Goal: Communication & Community: Participate in discussion

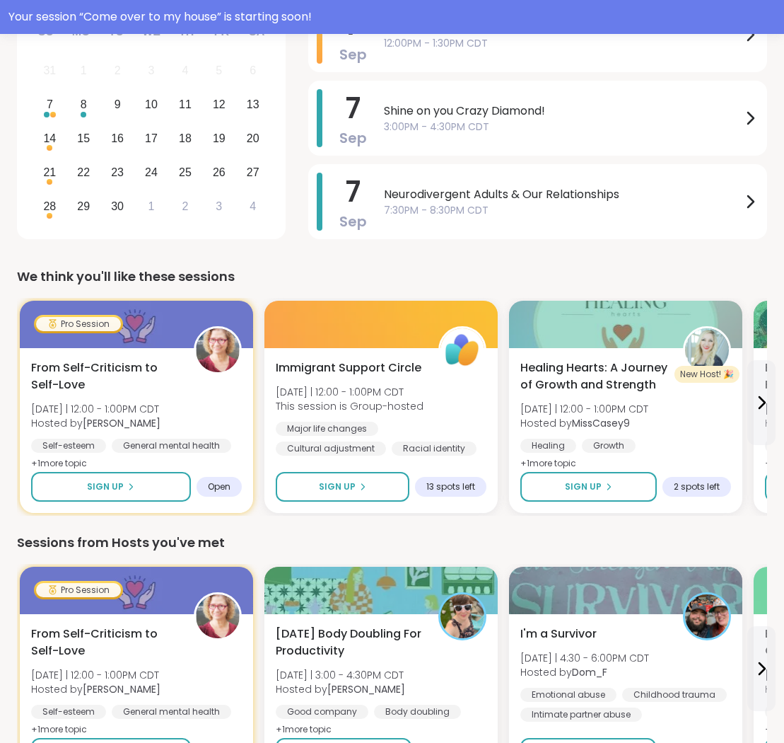
scroll to position [206, 0]
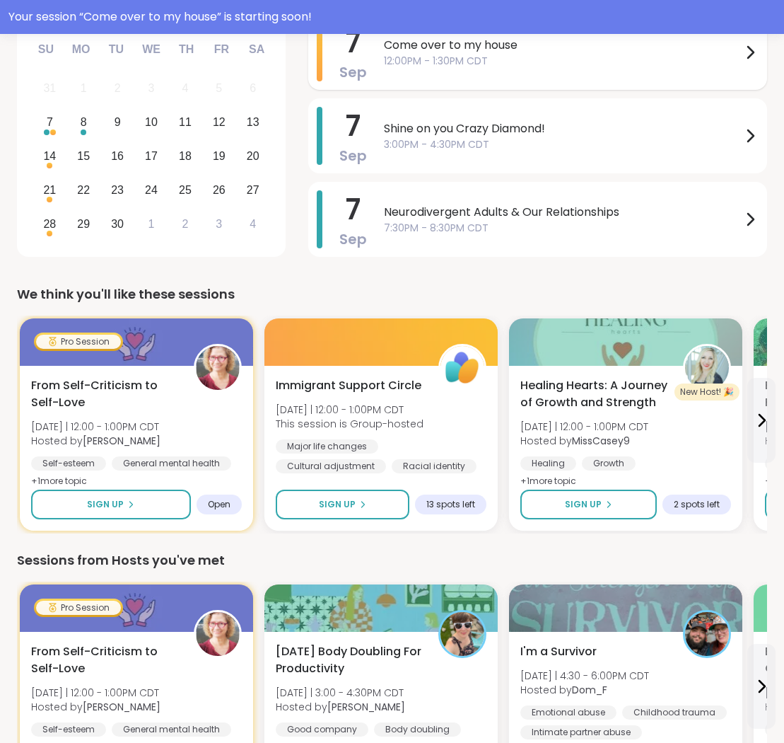
click at [595, 54] on span "12:00PM - 1:30PM CDT" at bounding box center [563, 61] width 358 height 15
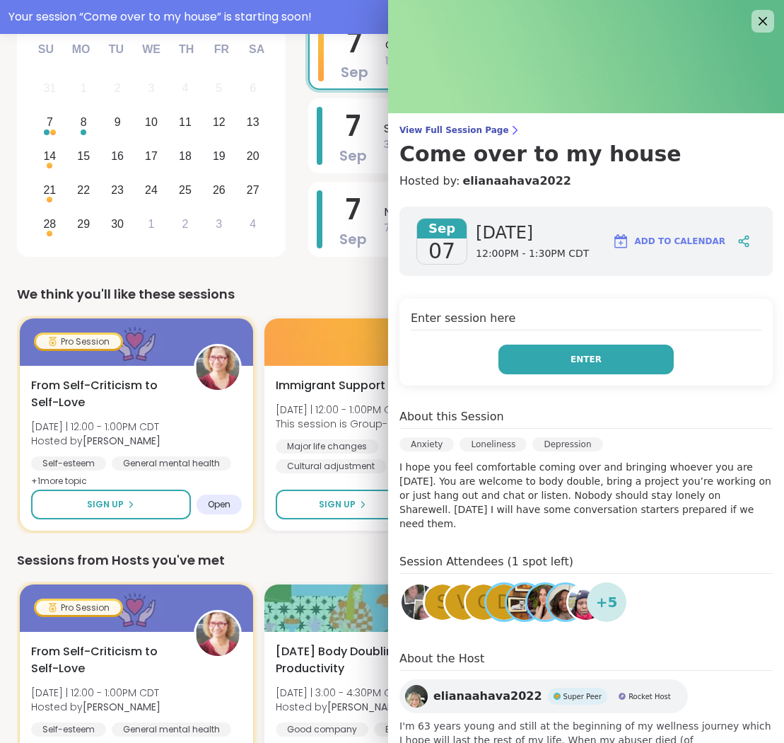
click at [545, 356] on button "Enter" at bounding box center [586, 359] width 175 height 30
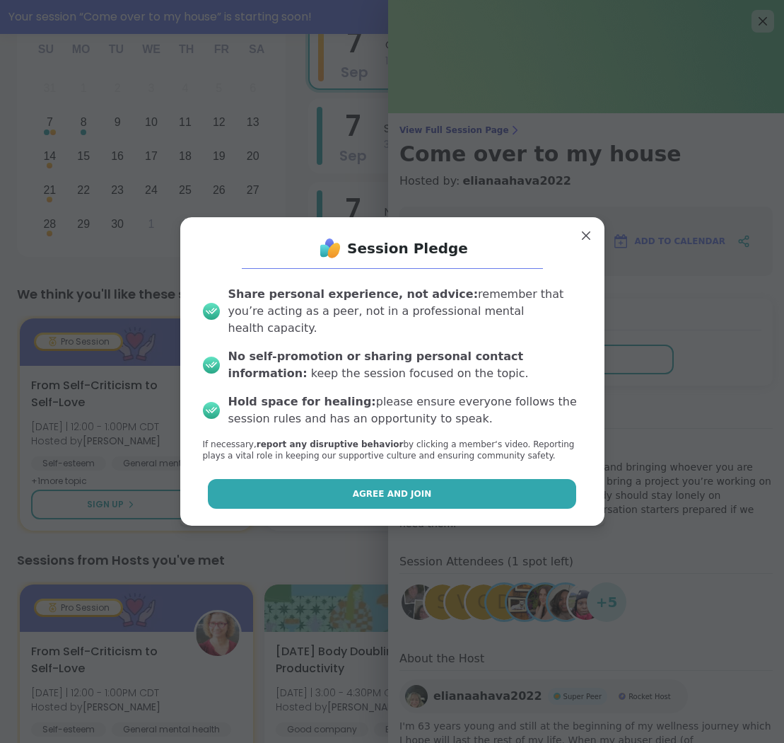
click at [470, 480] on button "Agree and Join" at bounding box center [392, 494] width 369 height 30
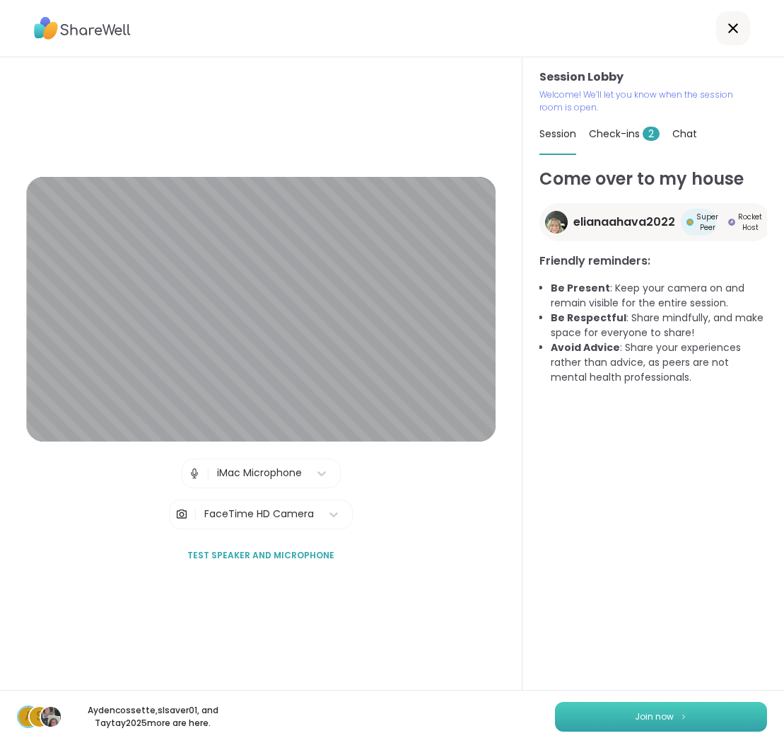
click at [605, 714] on button "Join now" at bounding box center [661, 717] width 212 height 30
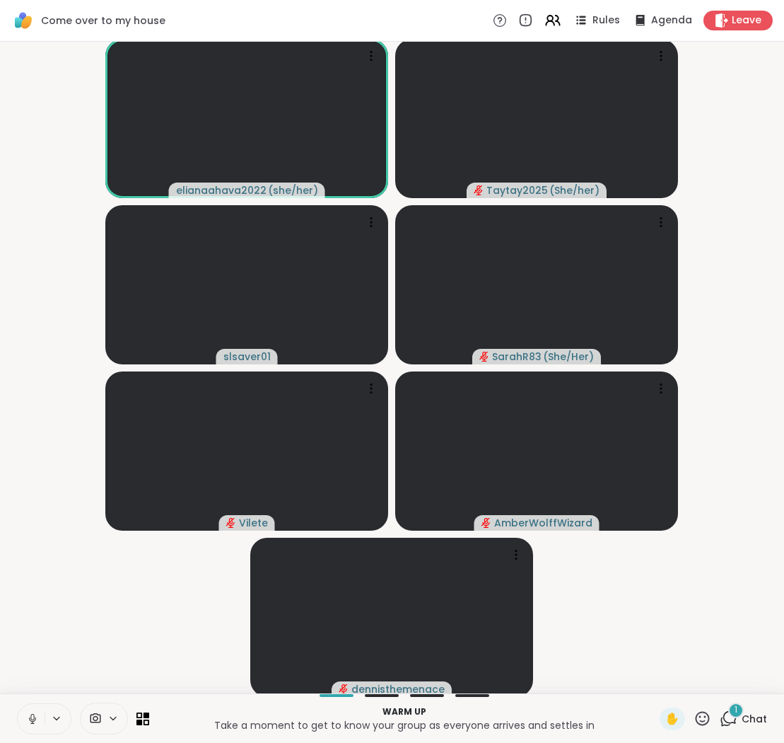
click at [731, 724] on icon at bounding box center [729, 718] width 18 height 18
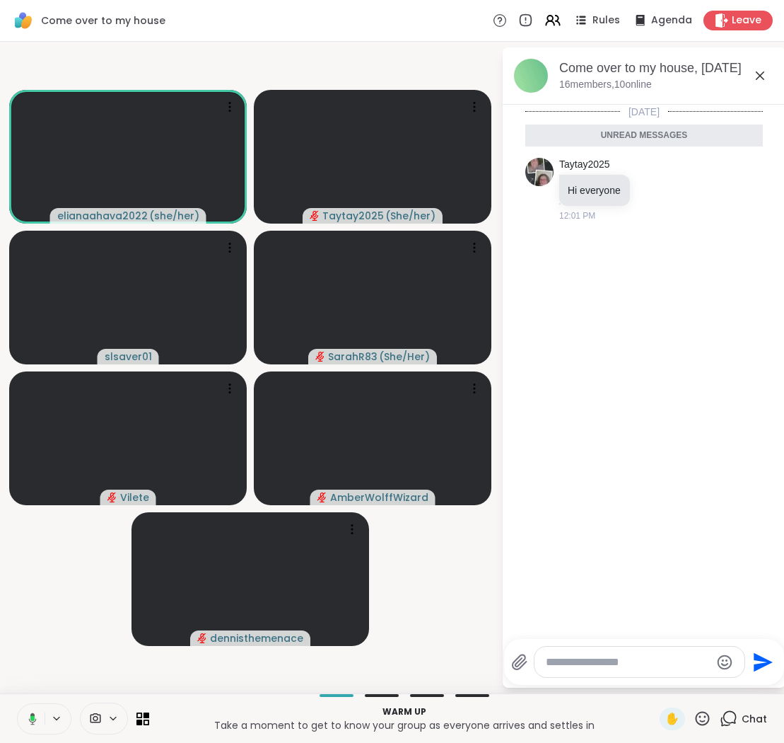
click at [733, 717] on icon at bounding box center [729, 718] width 18 height 18
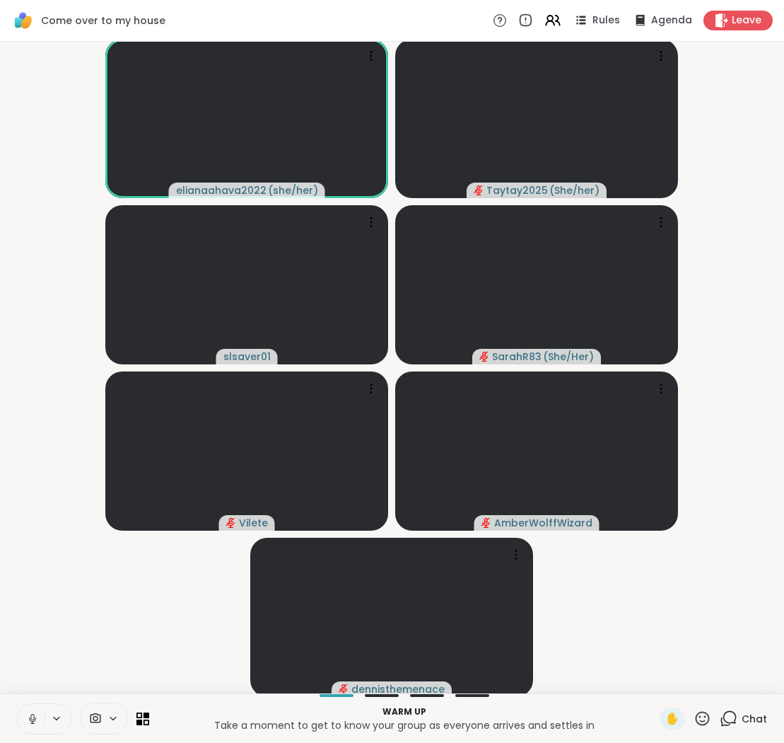
click at [732, 715] on icon at bounding box center [729, 718] width 18 height 18
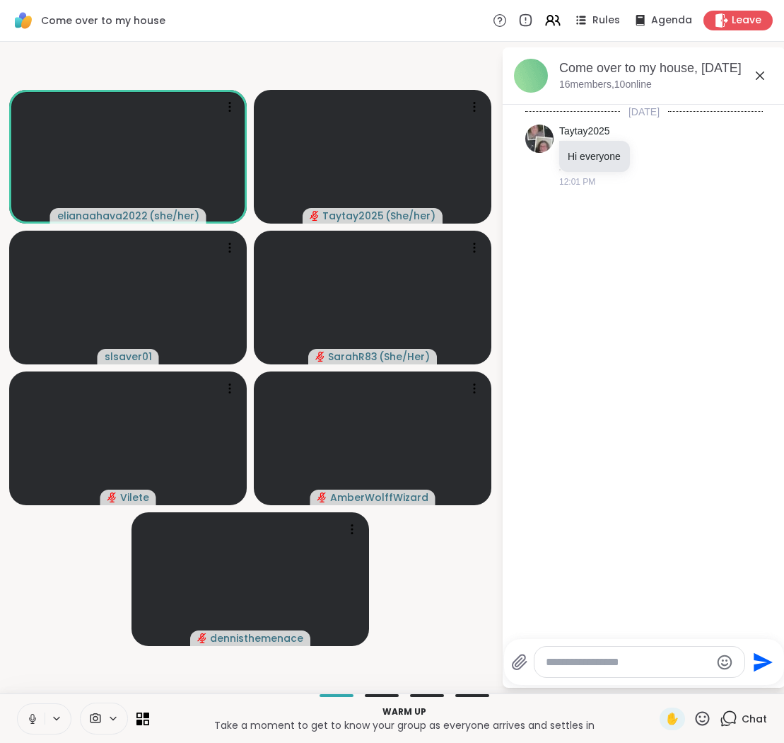
click at [657, 473] on div "[DATE] Taytay2025 Hi everyone 12:01 PM" at bounding box center [644, 368] width 283 height 526
click at [613, 658] on textarea "Type your message" at bounding box center [628, 662] width 165 height 14
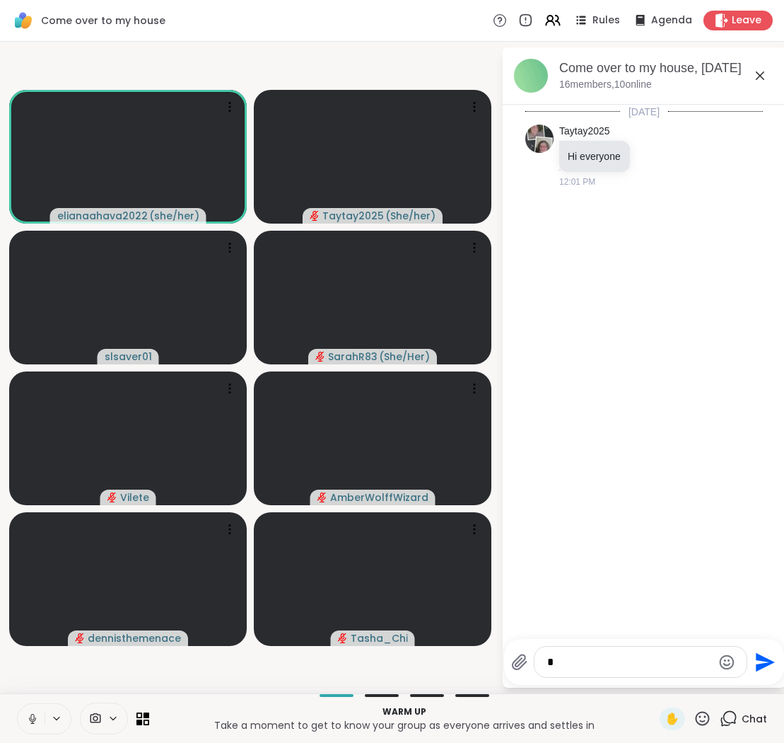
click at [632, 652] on div "*" at bounding box center [641, 661] width 212 height 30
click at [559, 663] on textarea "*" at bounding box center [629, 662] width 165 height 14
type textarea "*"
click at [555, 655] on textarea "Type your message" at bounding box center [629, 662] width 165 height 14
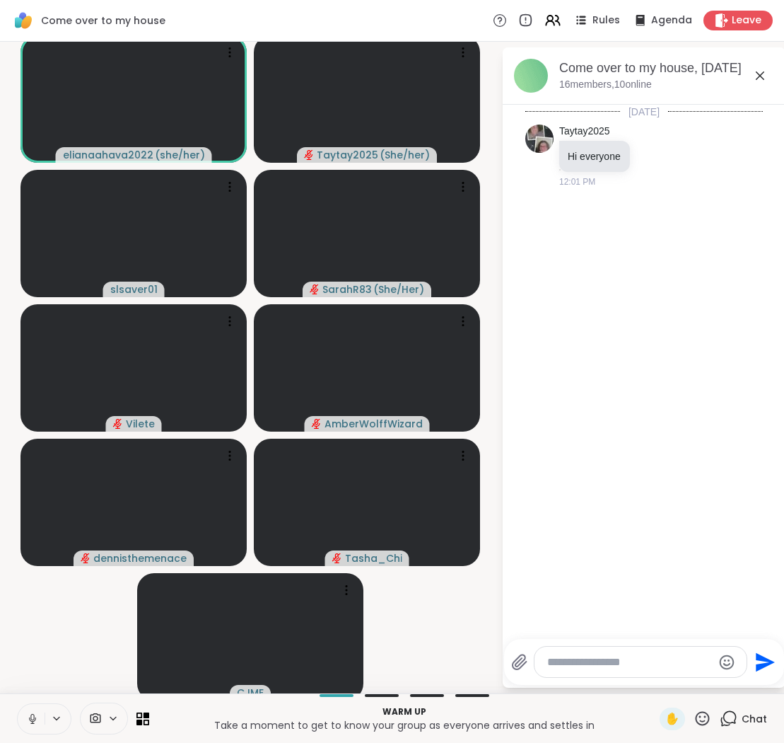
click at [758, 76] on icon at bounding box center [760, 75] width 17 height 17
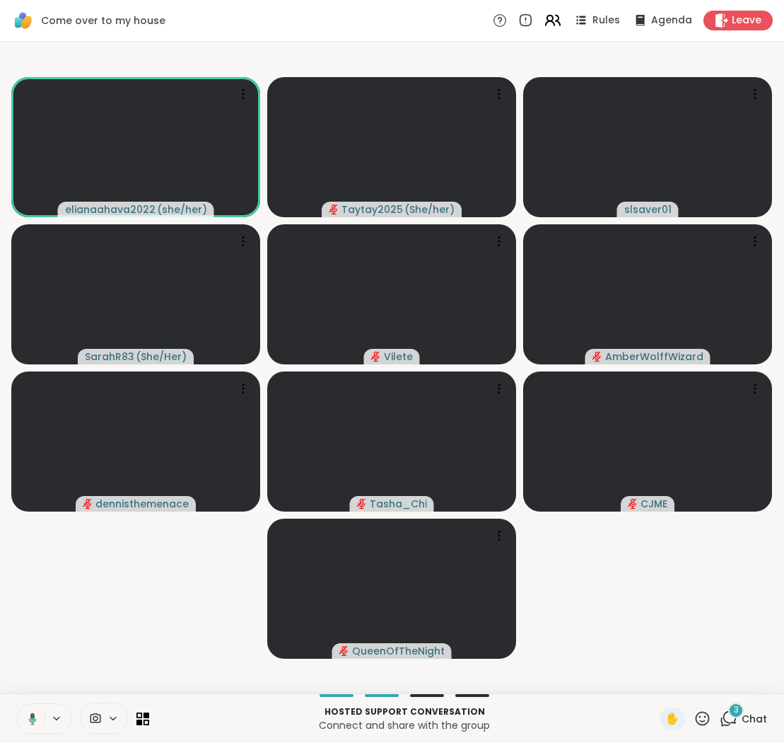
click at [553, 18] on icon at bounding box center [550, 19] width 6 height 6
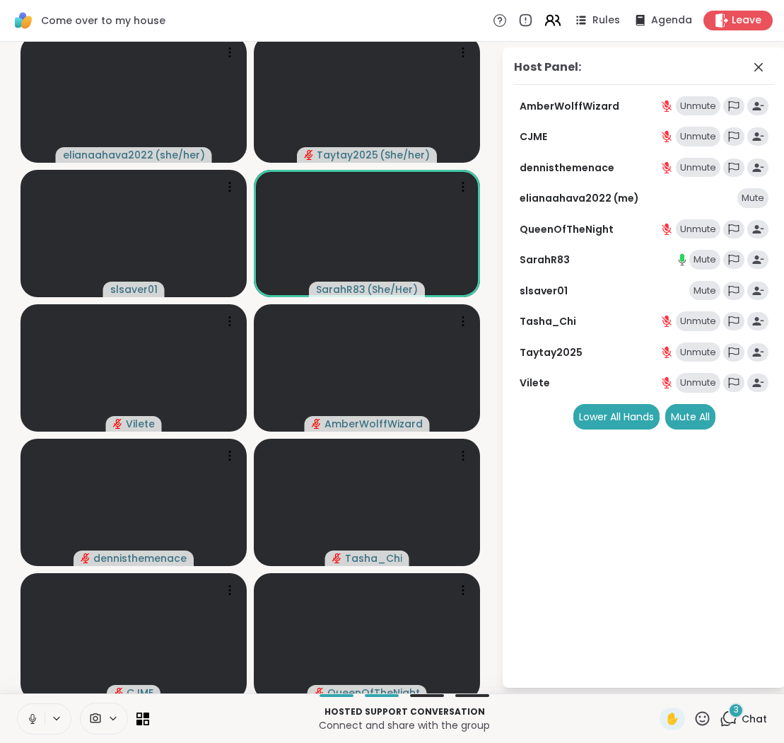
click at [555, 15] on icon at bounding box center [553, 20] width 18 height 18
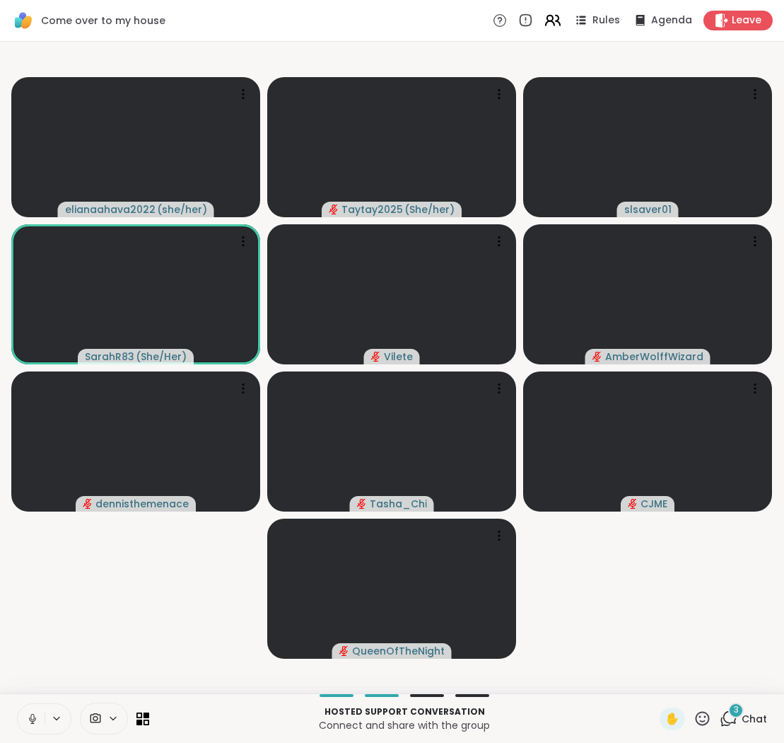
click at [555, 15] on icon at bounding box center [553, 20] width 18 height 18
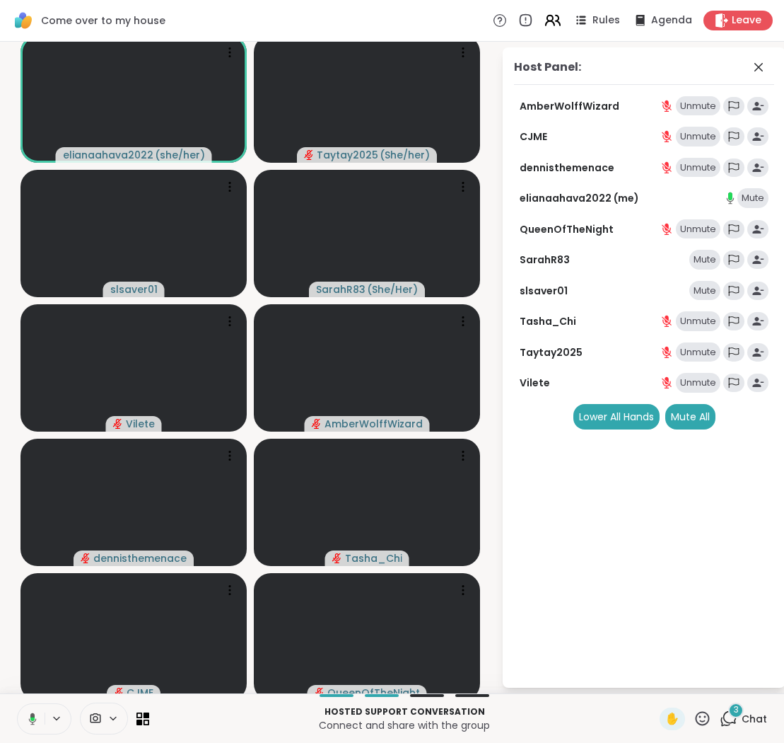
click at [555, 18] on icon at bounding box center [553, 20] width 18 height 18
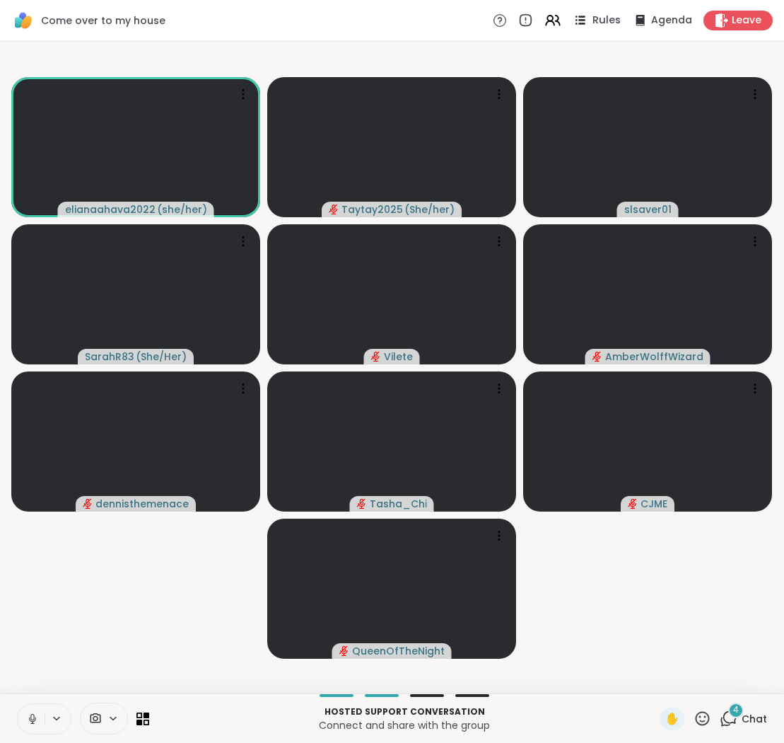
click at [605, 20] on span "Rules" at bounding box center [607, 20] width 29 height 15
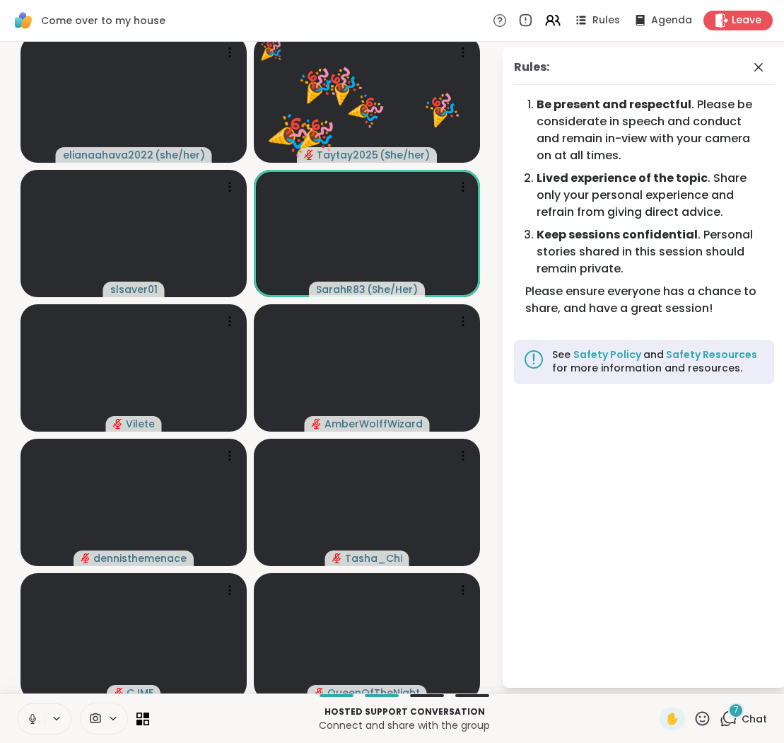
click at [702, 718] on icon at bounding box center [703, 718] width 18 height 18
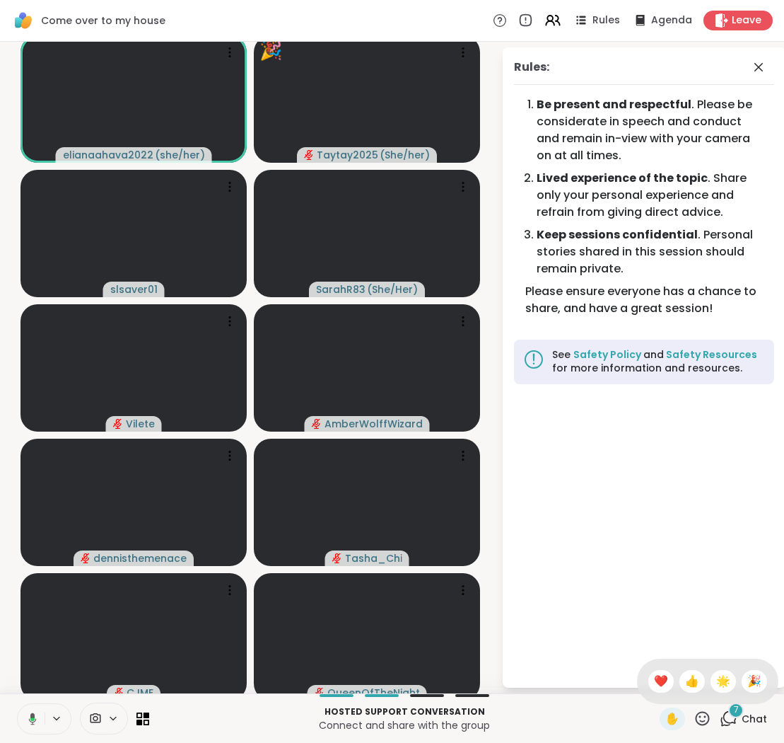
click at [668, 678] on span "❤️" at bounding box center [661, 681] width 14 height 17
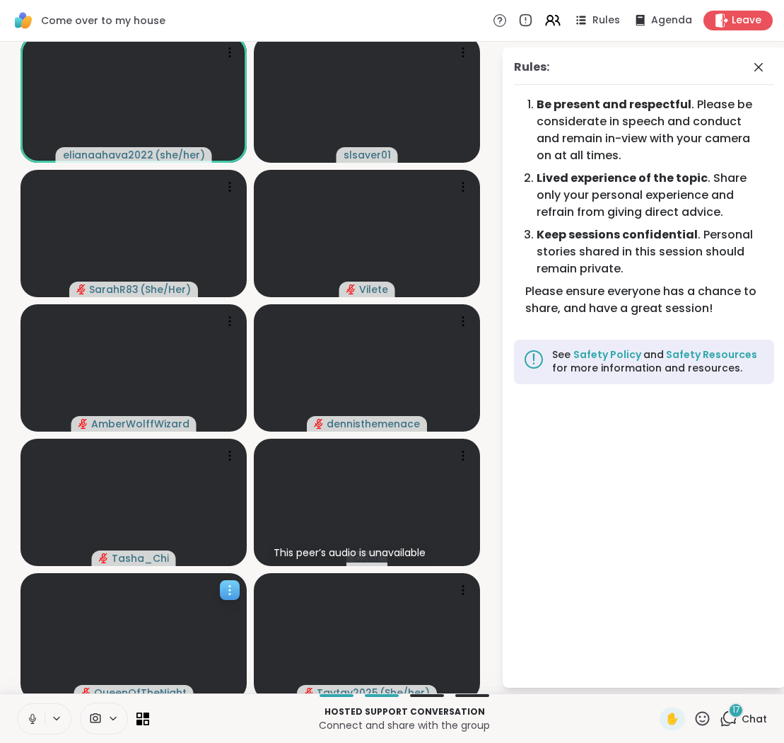
scroll to position [7, 0]
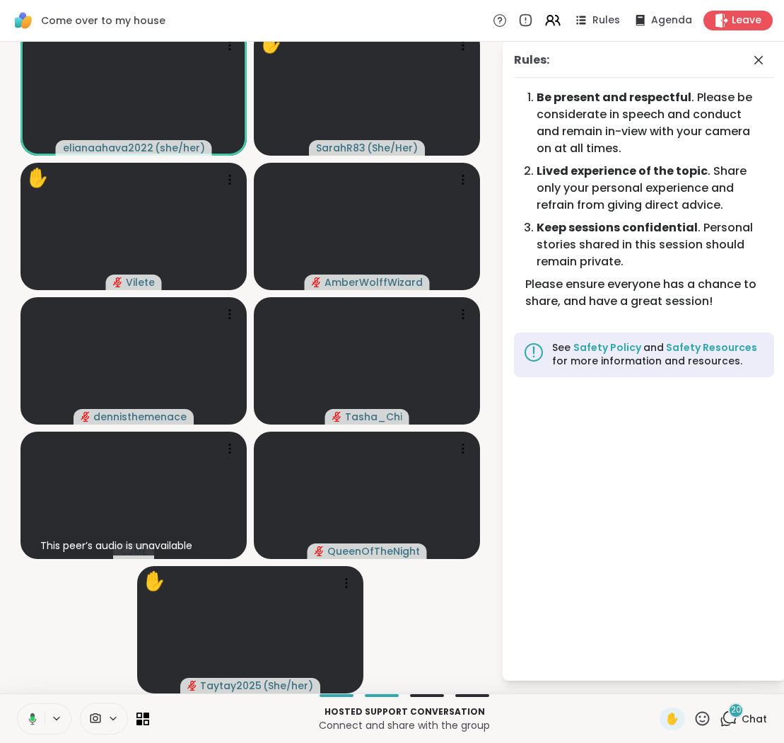
click at [523, 444] on div "Rules: Be present and respectful . Please be considerate in speech and conduct …" at bounding box center [644, 360] width 283 height 640
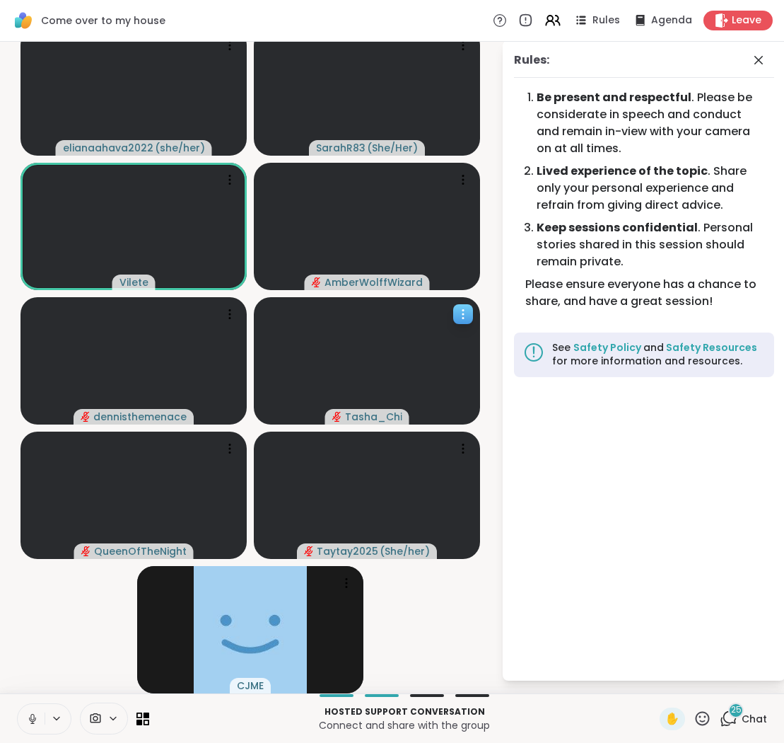
scroll to position [0, 0]
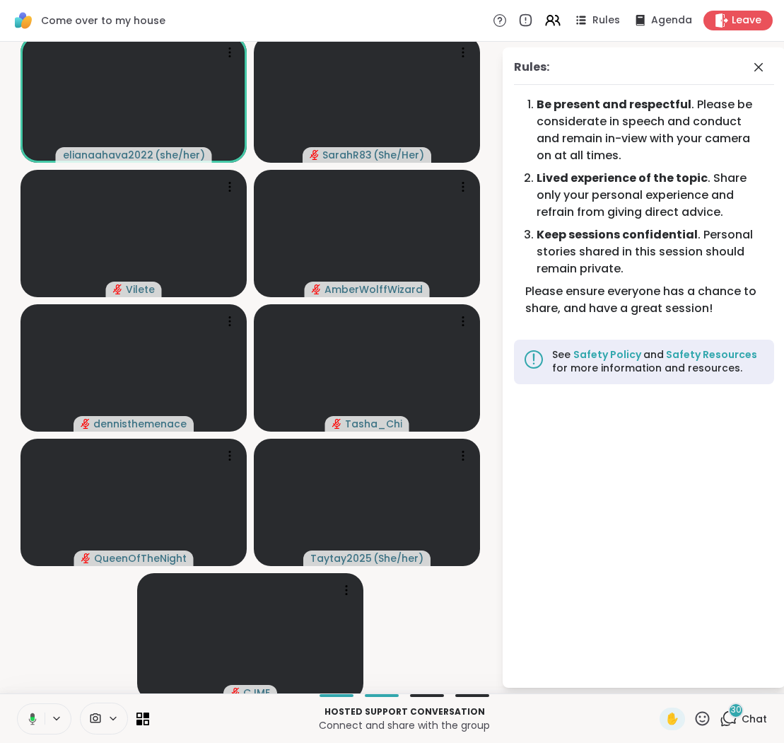
click at [472, 567] on video-player-container "elianaahava2022 ( she/her ) SarahR83 ( She/Her ) [PERSON_NAME] dennisthemenace …" at bounding box center [250, 367] width 485 height 640
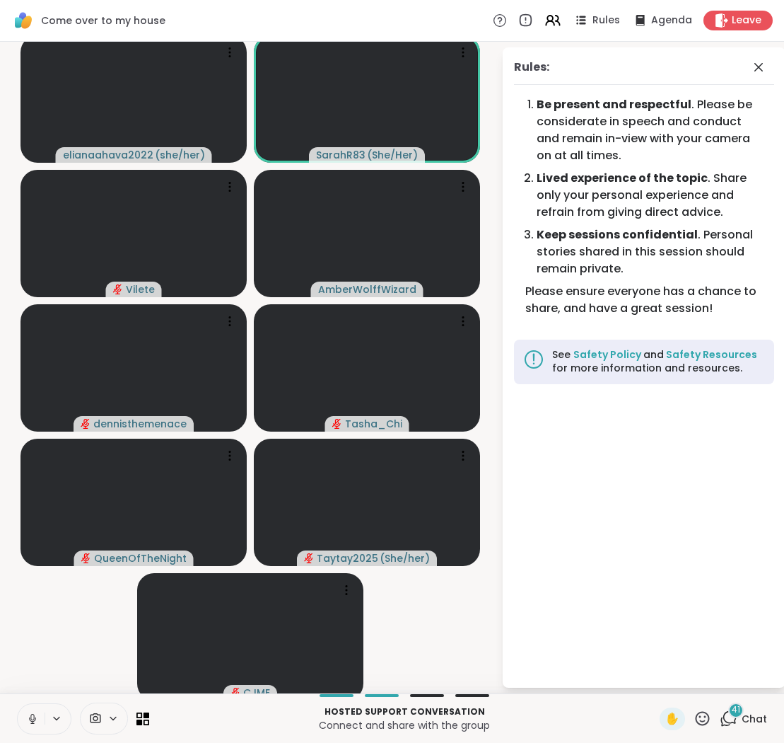
click at [733, 717] on icon at bounding box center [729, 718] width 18 height 18
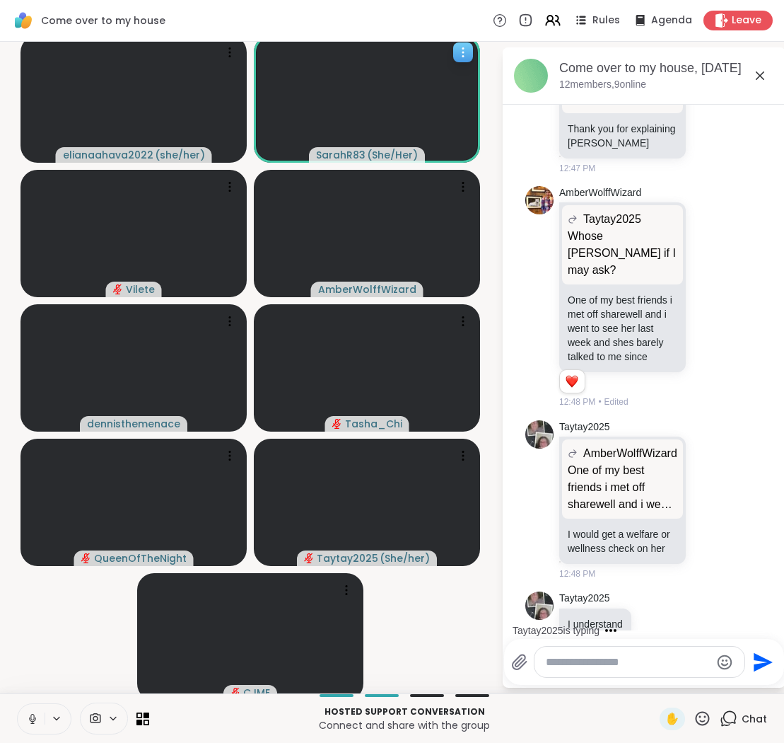
scroll to position [4501, 0]
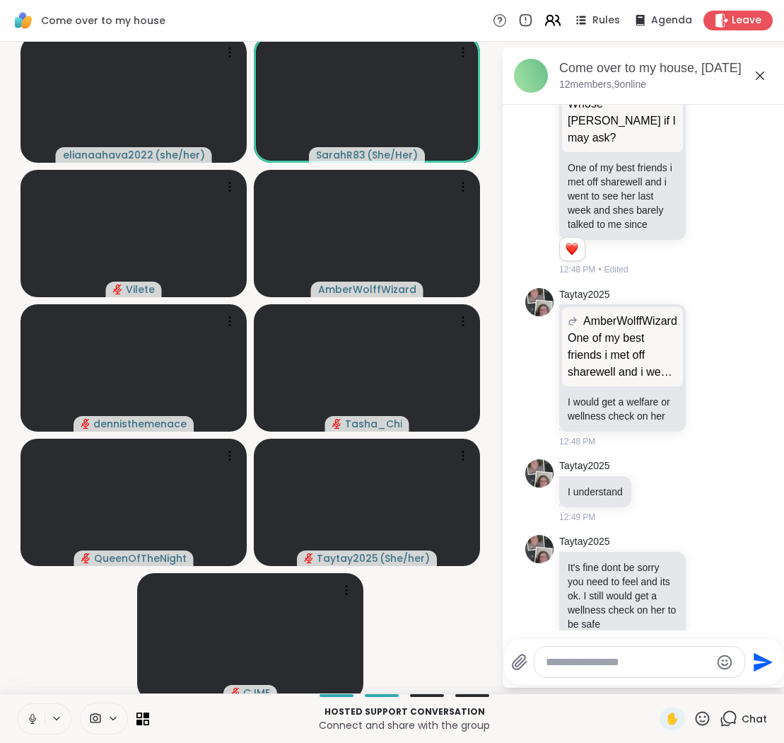
click at [553, 18] on icon at bounding box center [553, 20] width 18 height 18
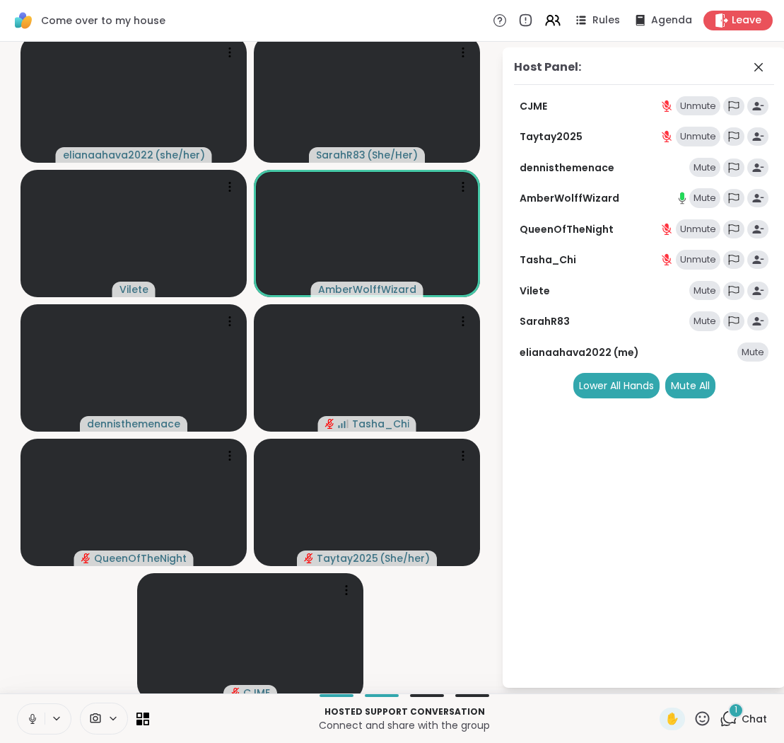
click at [707, 327] on div "Mute" at bounding box center [705, 321] width 31 height 20
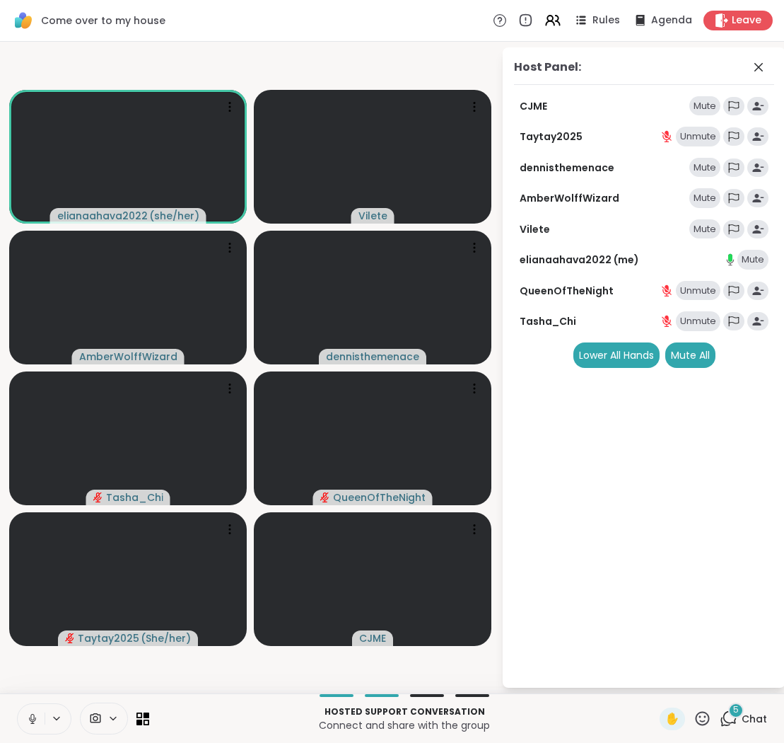
click at [732, 717] on icon at bounding box center [729, 718] width 18 height 18
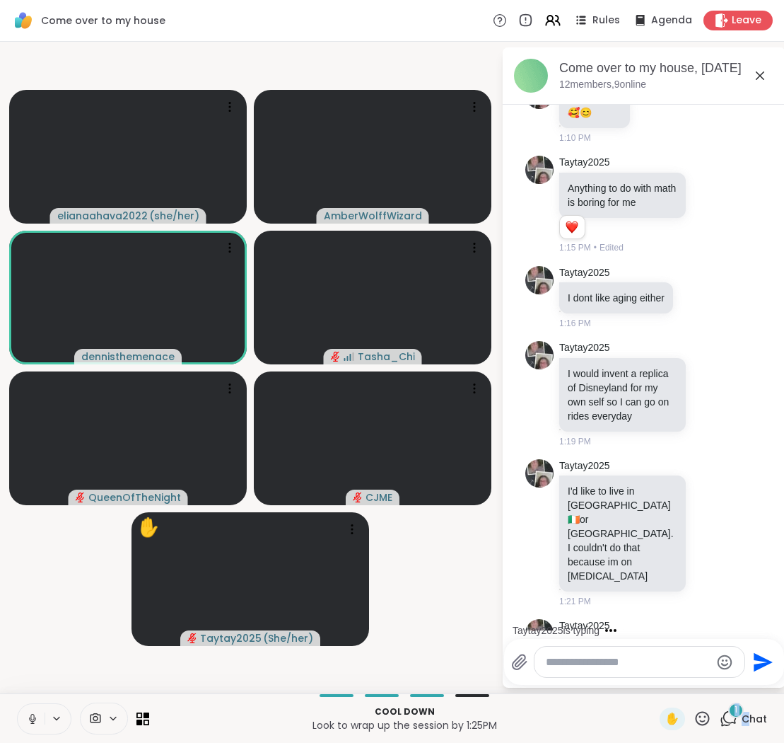
scroll to position [6532, 0]
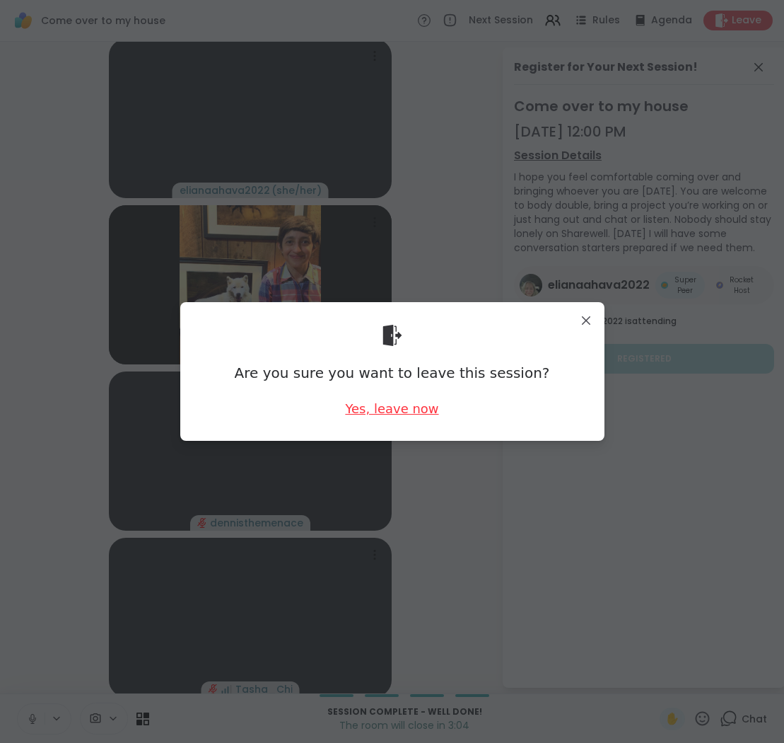
click at [378, 412] on div "Yes, leave now" at bounding box center [391, 409] width 93 height 18
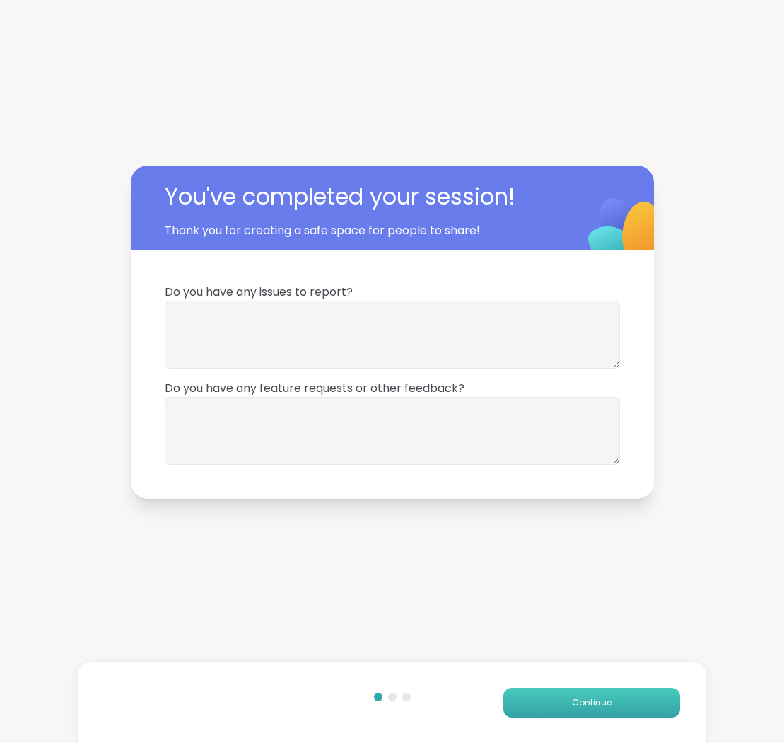
click at [589, 702] on span "Continue" at bounding box center [592, 702] width 40 height 13
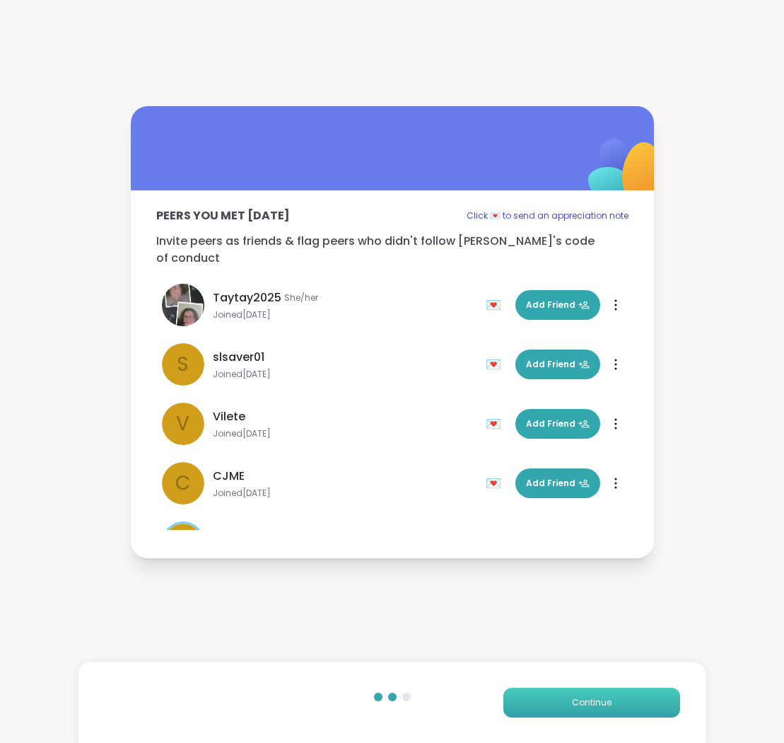
click at [589, 702] on span "Continue" at bounding box center [592, 702] width 40 height 13
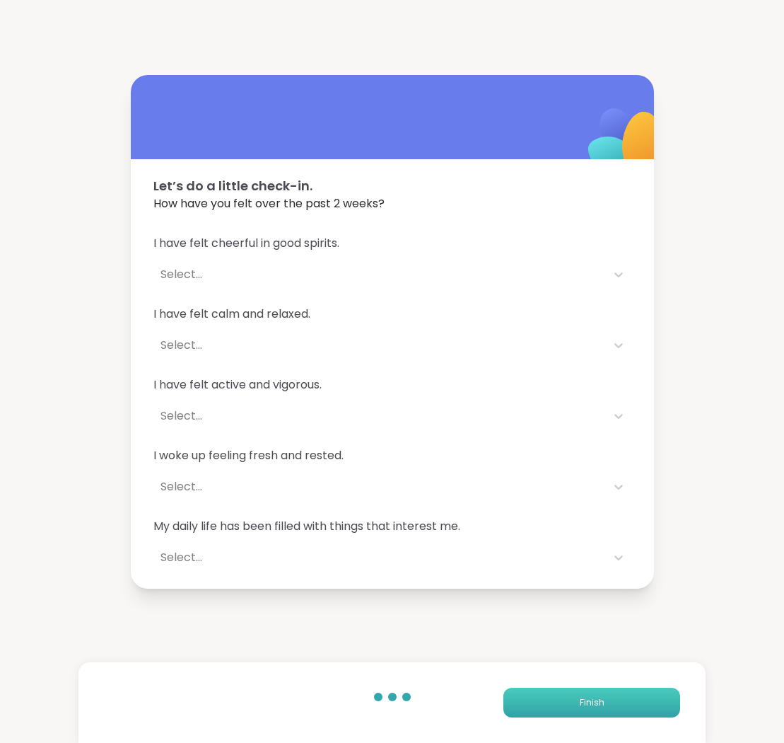
click at [589, 702] on span "Finish" at bounding box center [592, 702] width 25 height 13
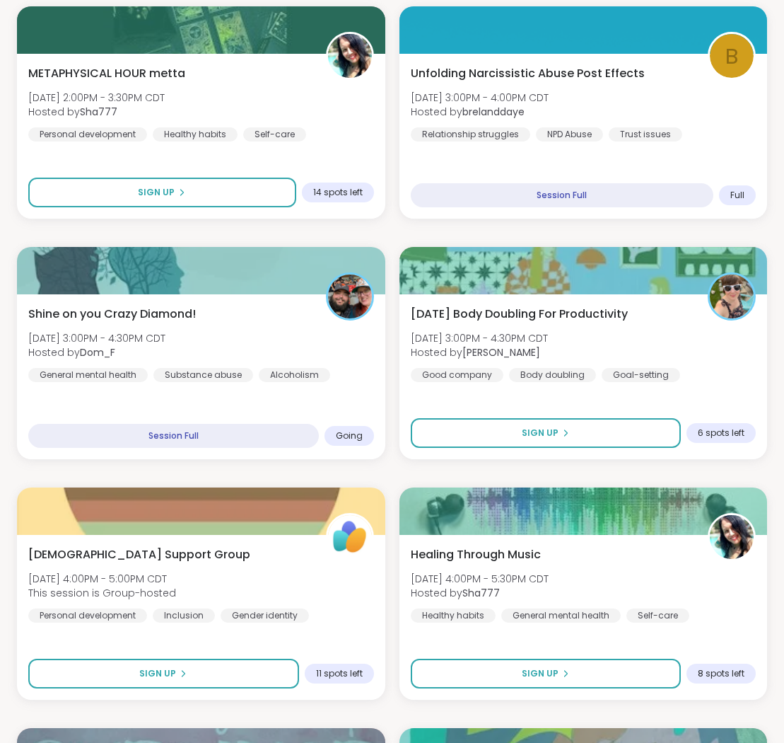
scroll to position [971, 0]
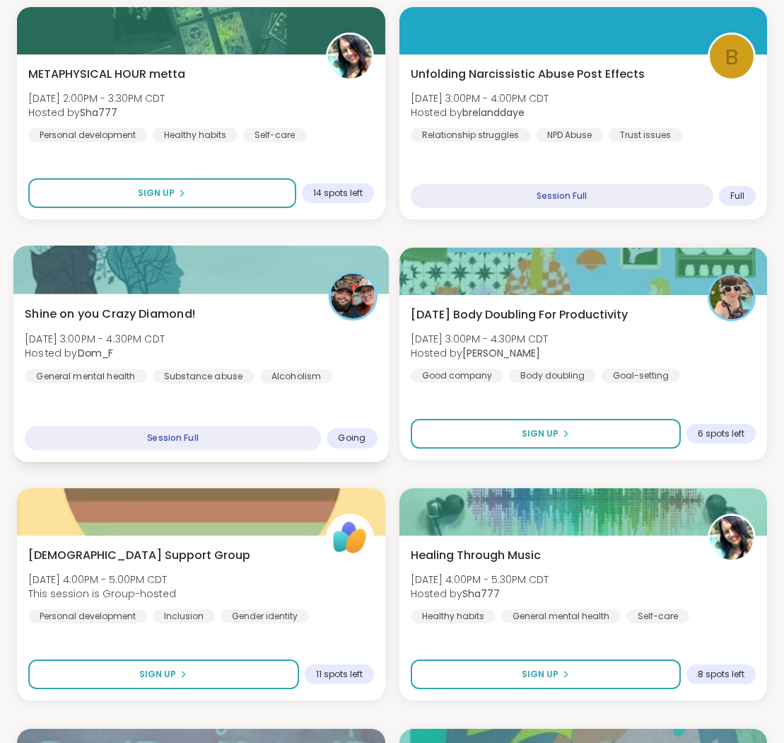
click at [228, 386] on div "Shine on you Crazy Diamond! [DATE] 3:00PM - 4:30PM CDT Hosted by Dom_F General …" at bounding box center [201, 378] width 376 height 168
